Goal: Task Accomplishment & Management: Use online tool/utility

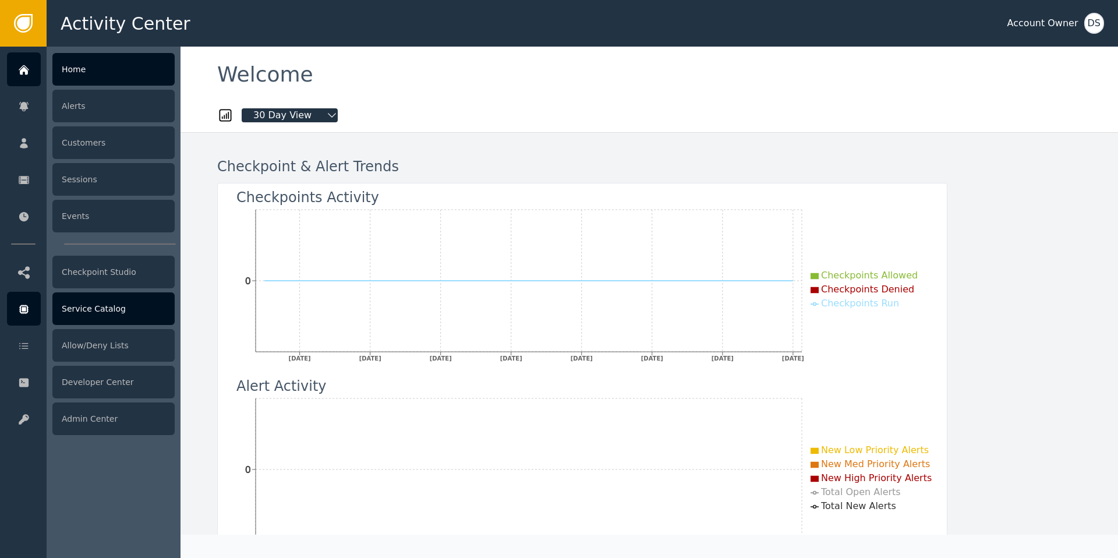
click at [15, 313] on div at bounding box center [24, 309] width 34 height 34
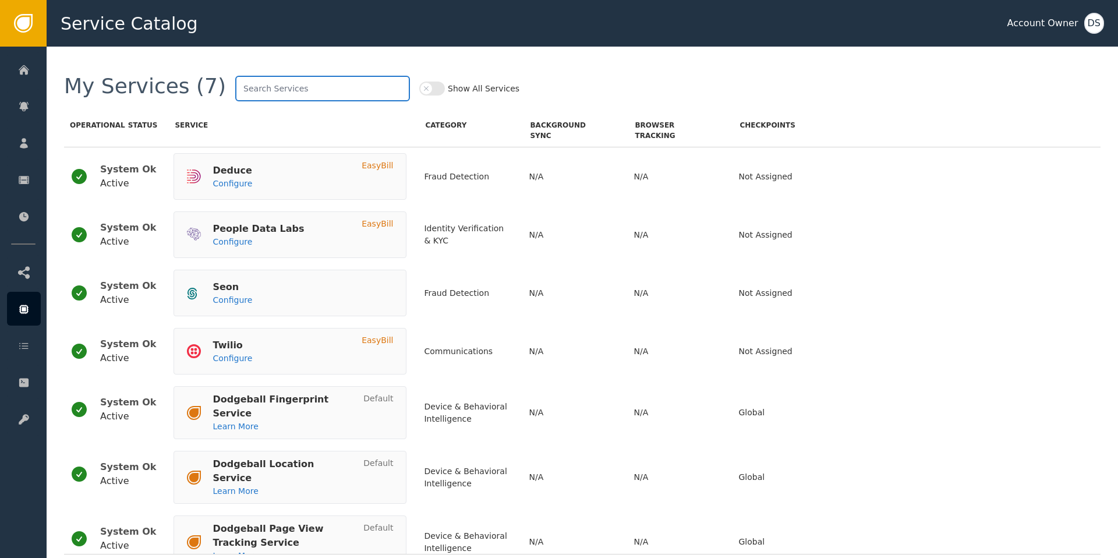
click at [288, 90] on input "text" at bounding box center [322, 89] width 175 height 26
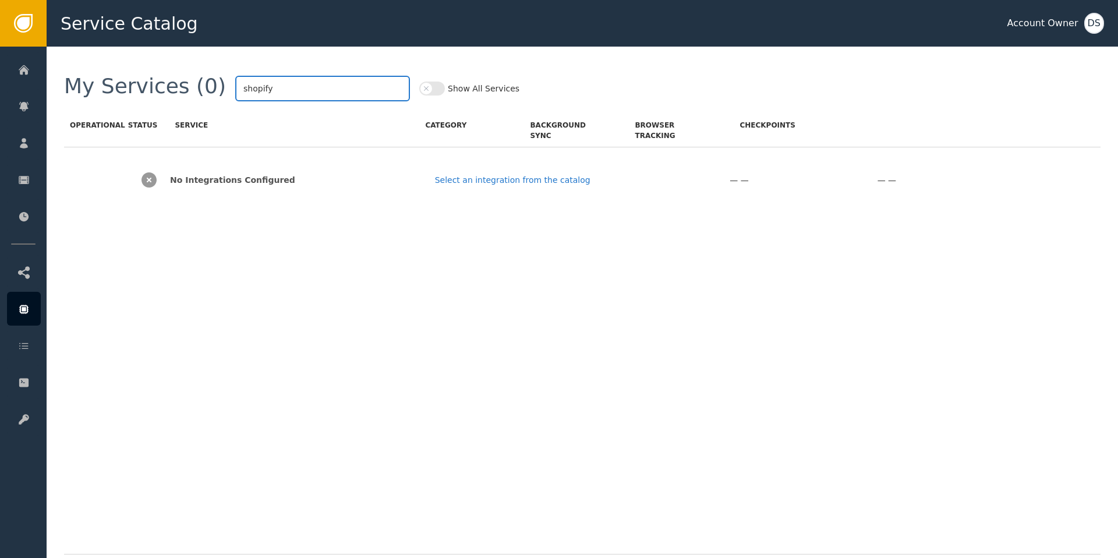
type input "shopify"
click at [422, 92] on icon "button" at bounding box center [426, 88] width 8 height 8
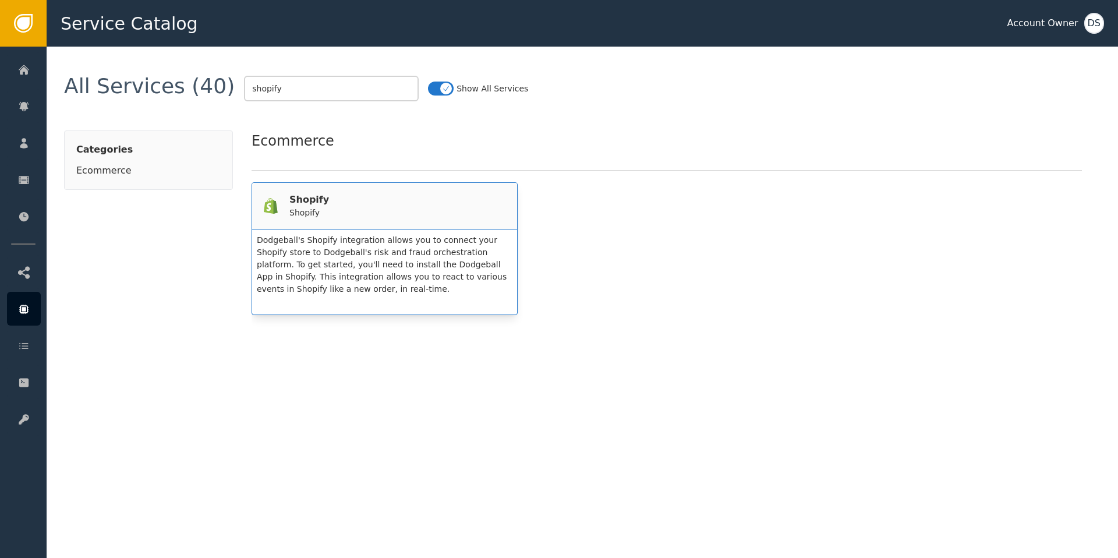
click at [366, 207] on div "Shopify Shopify" at bounding box center [385, 206] width 242 height 26
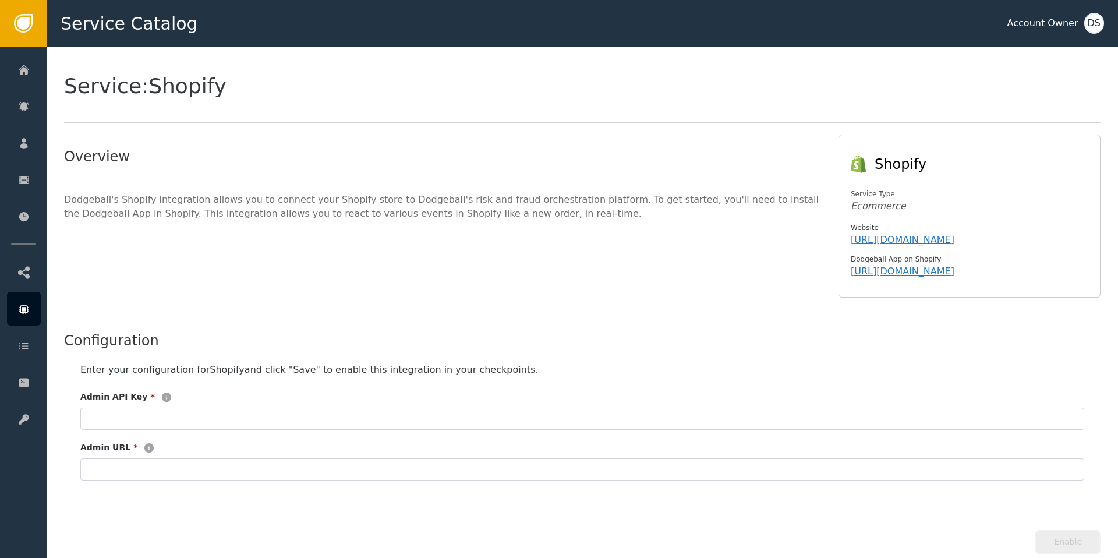
scroll to position [4, 0]
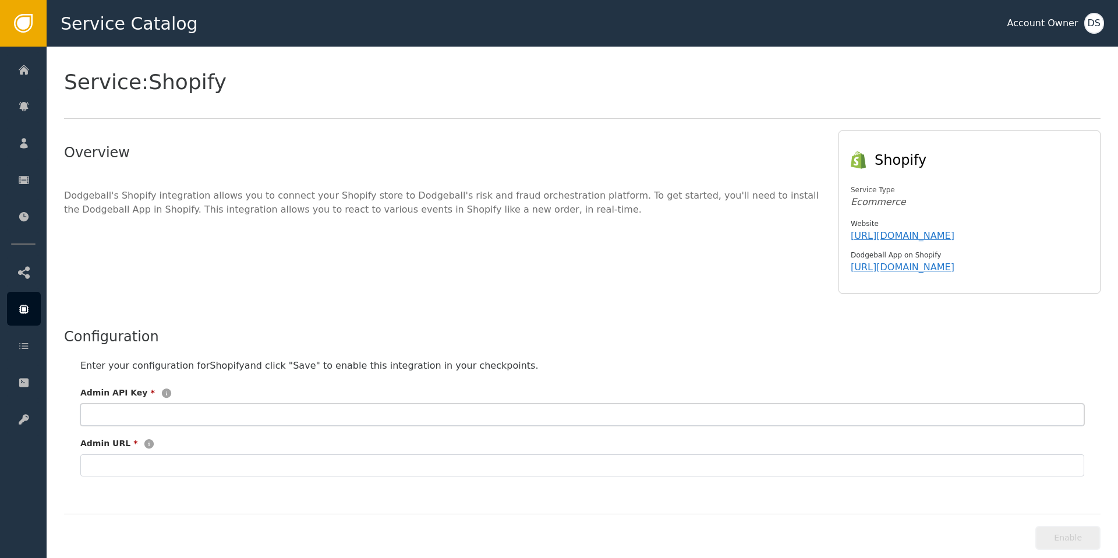
click at [242, 423] on input "text" at bounding box center [582, 414] width 1004 height 22
paste input "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"
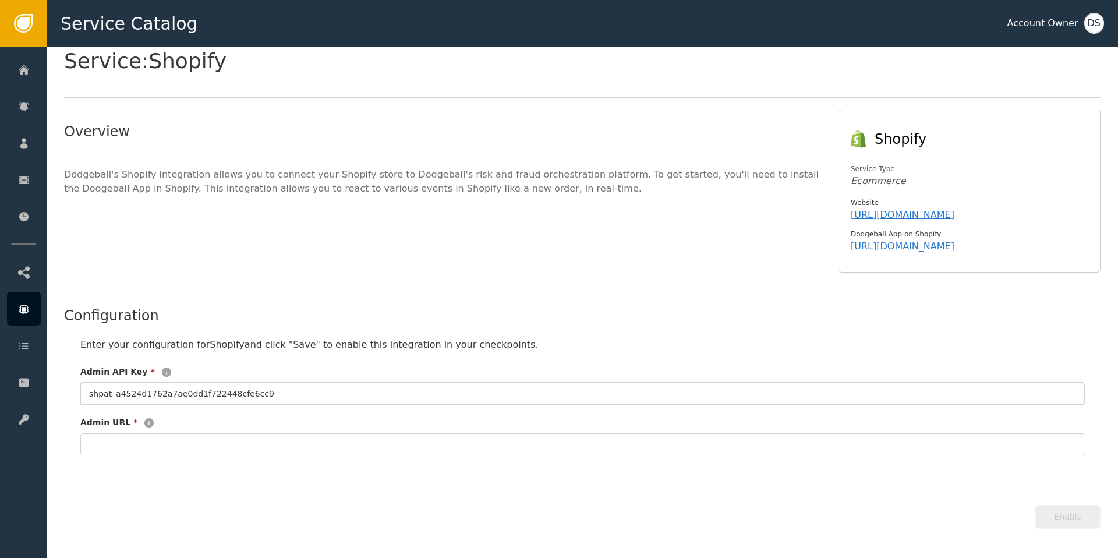
type input "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"
click at [530, 447] on input "text" at bounding box center [582, 444] width 1004 height 22
paste input "[DOMAIN_NAME]"
type input "[DOMAIN_NAME]"
click at [880, 479] on button "Enable" at bounding box center [1067, 517] width 65 height 24
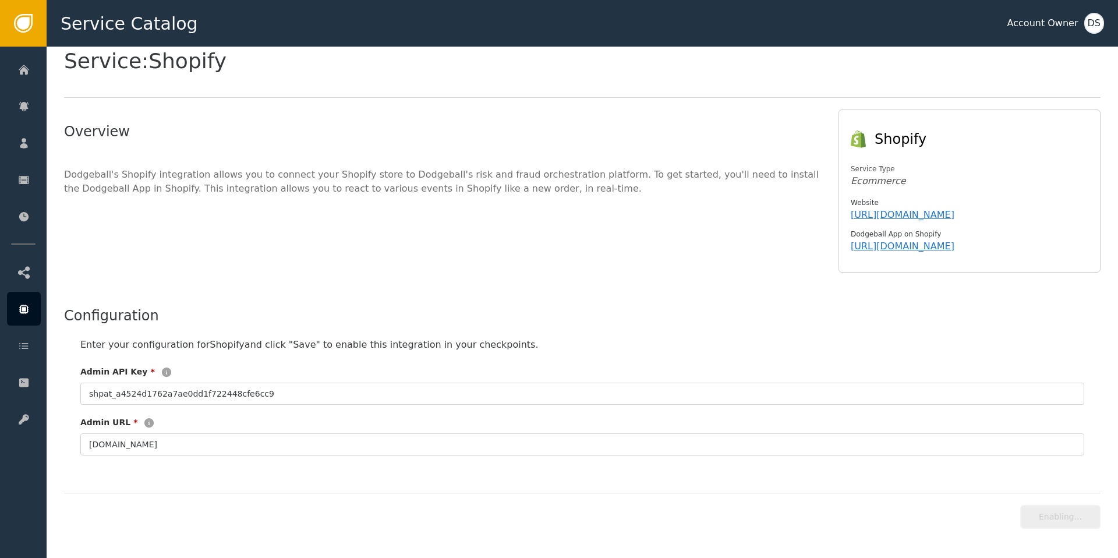
type input "**********"
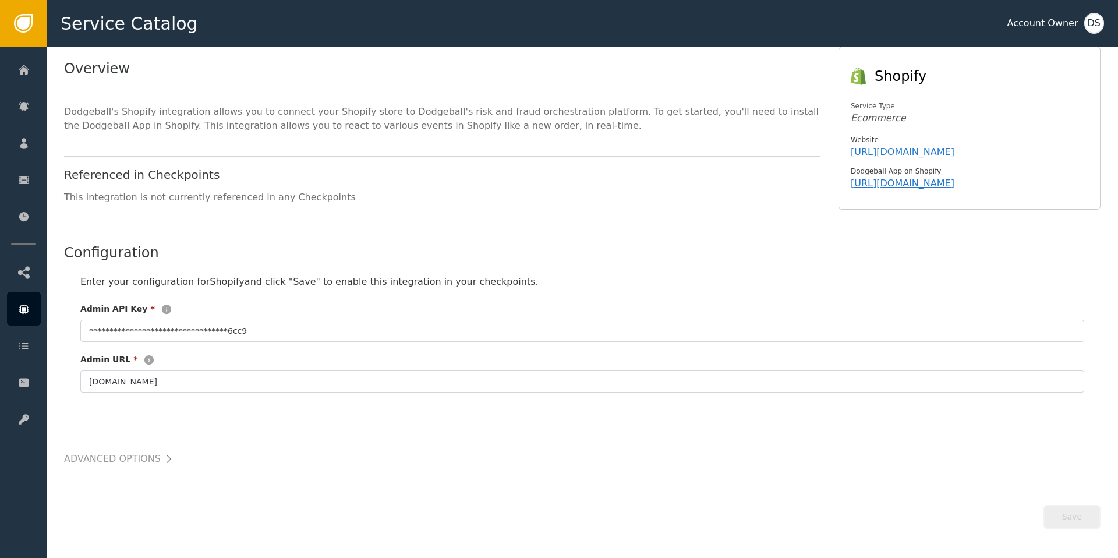
scroll to position [0, 0]
